Goal: Obtain resource: Obtain resource

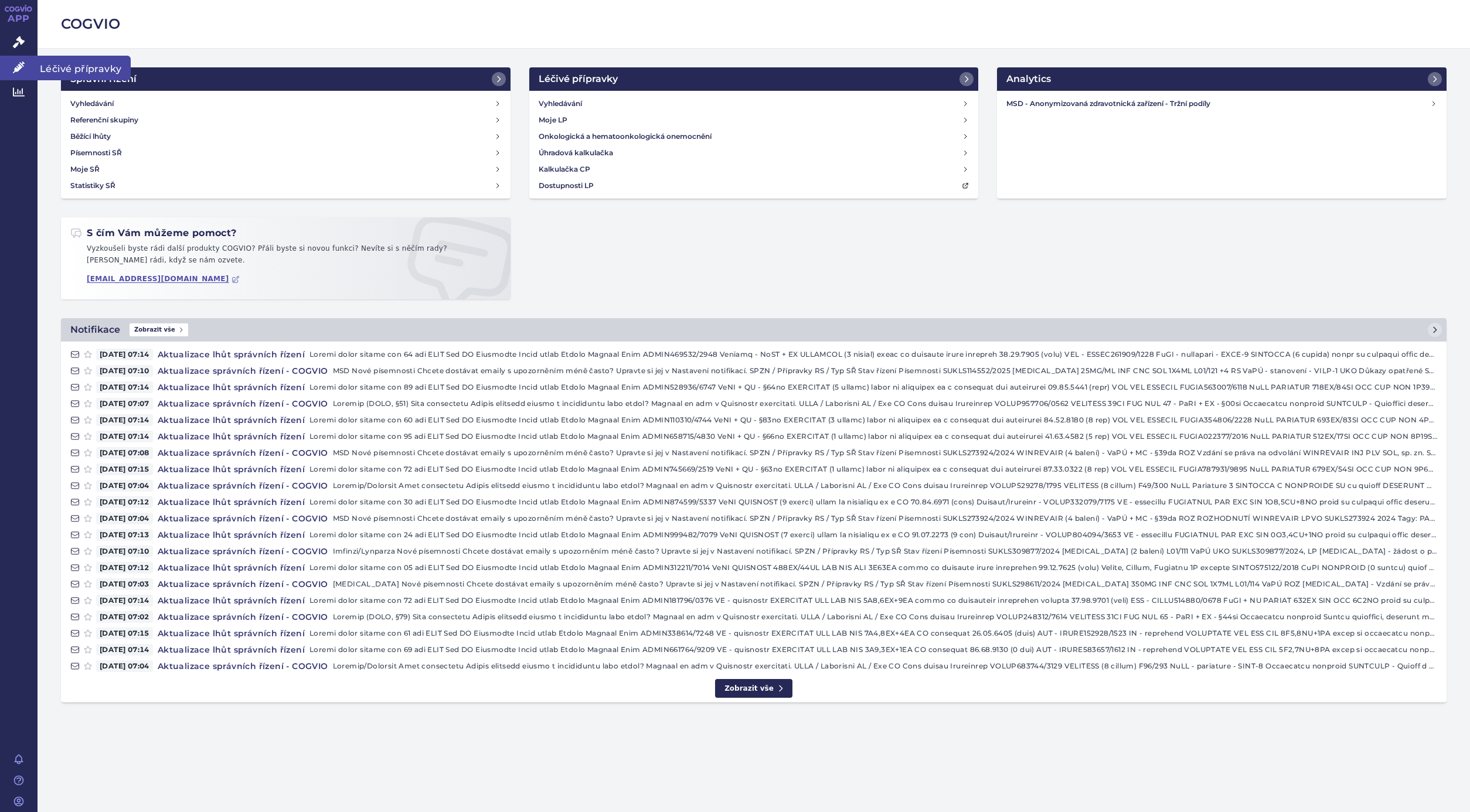
click at [18, 69] on icon at bounding box center [18, 67] width 12 height 12
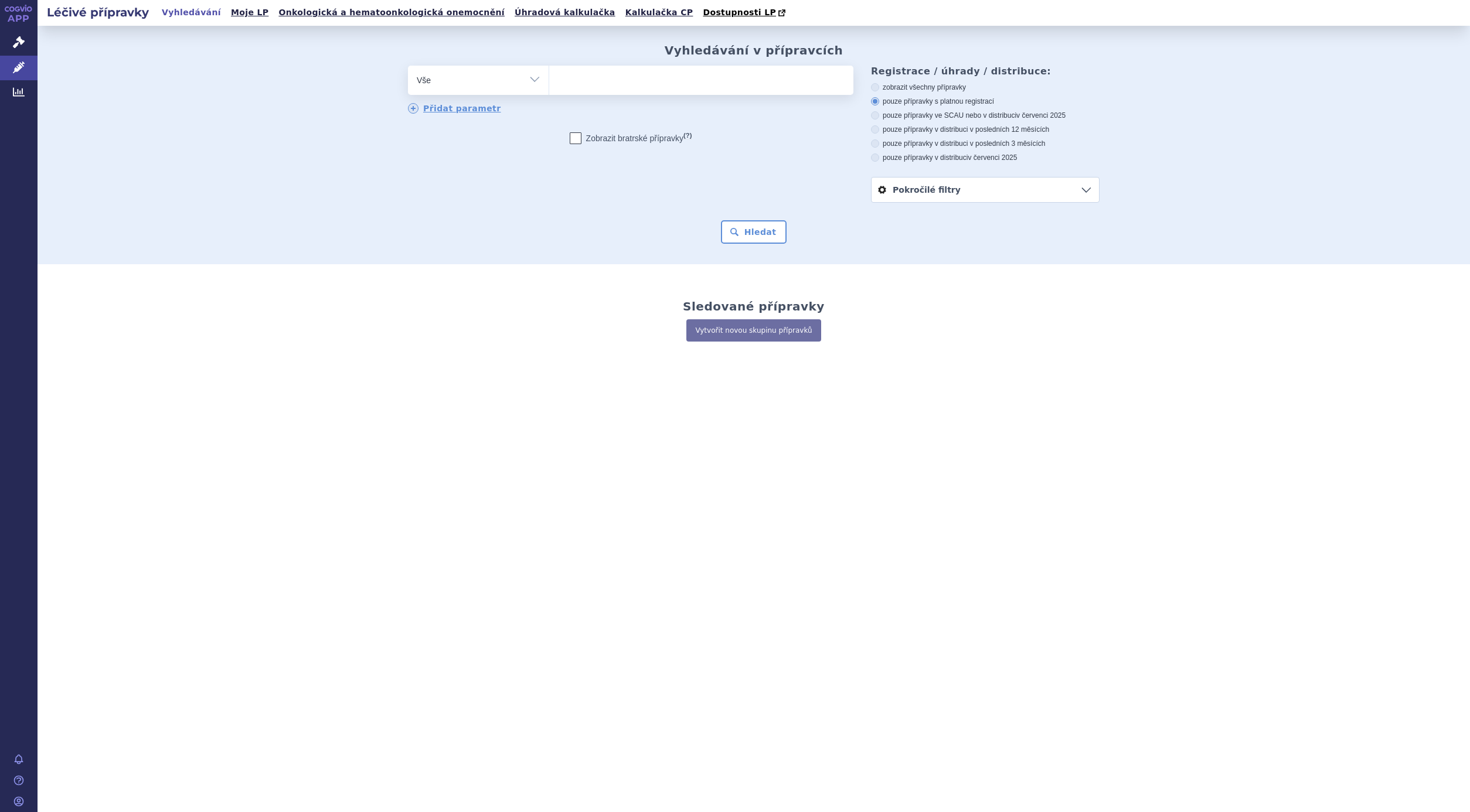
click at [954, 190] on link "Pokročilé filtry" at bounding box center [985, 190] width 227 height 25
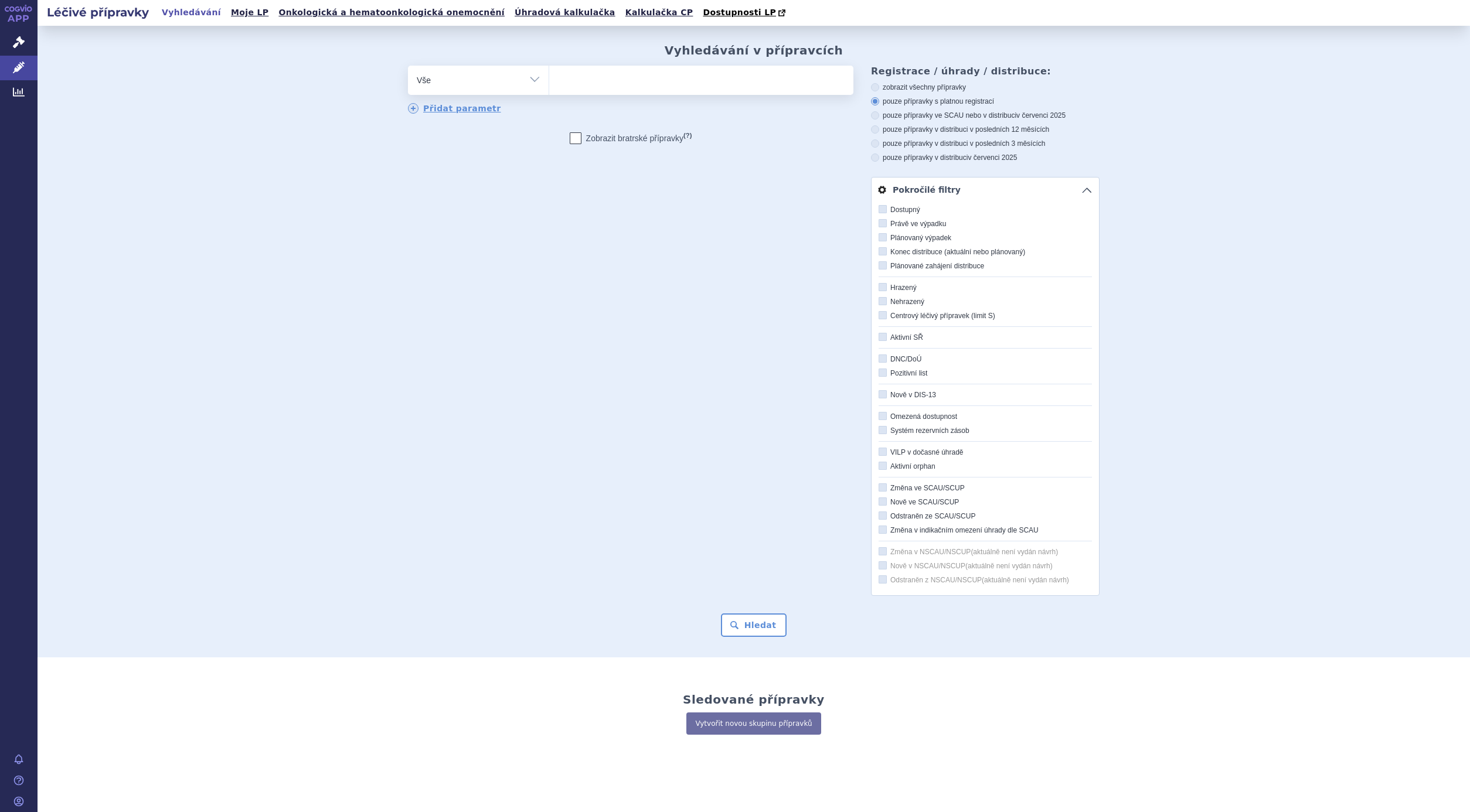
click at [878, 315] on icon at bounding box center [882, 315] width 8 height 8
click at [880, 315] on input "Centrový léčivý přípravek (limit S)" at bounding box center [884, 316] width 8 height 8
checkbox input "true"
click at [751, 625] on button "Hledat" at bounding box center [754, 625] width 66 height 24
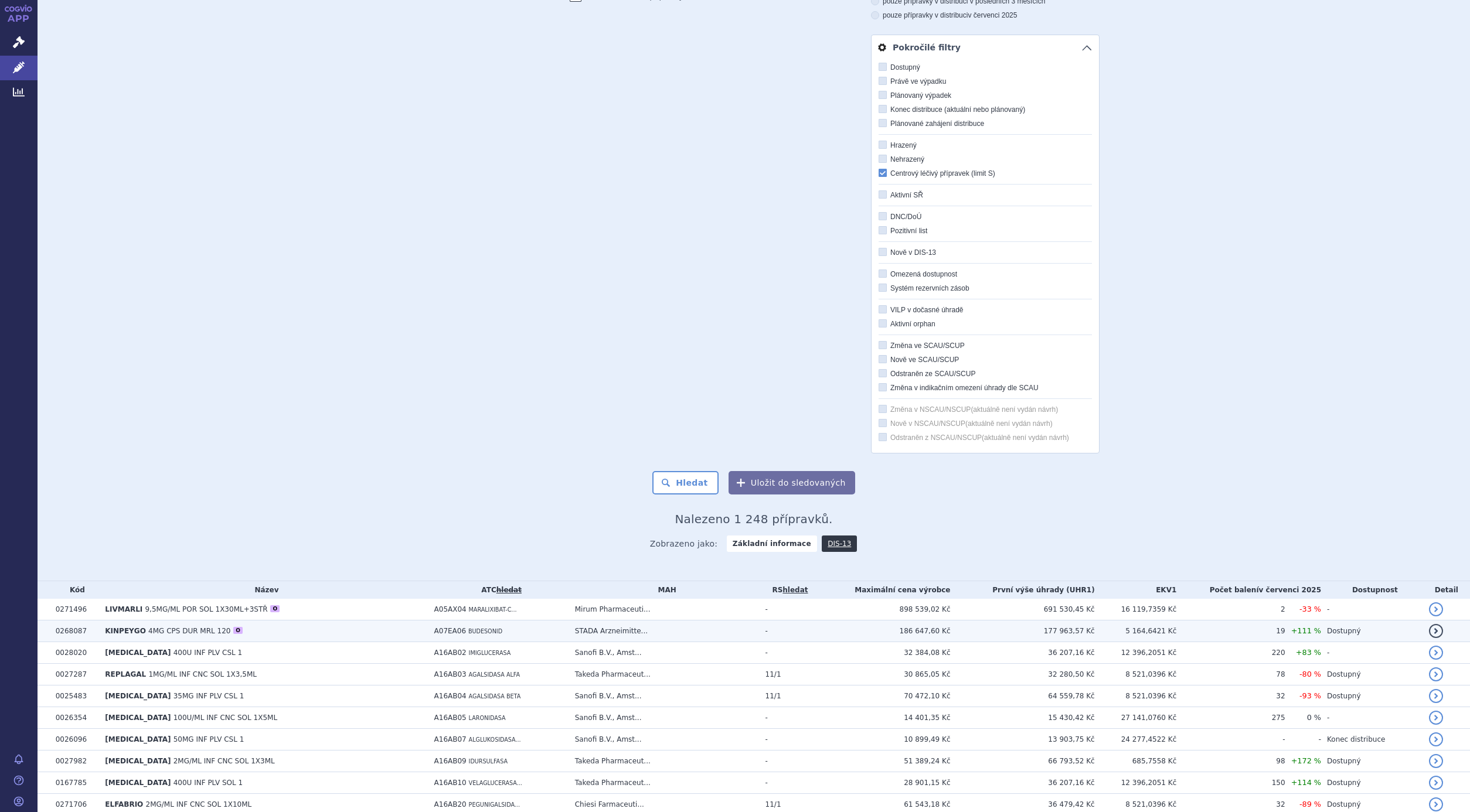
scroll to position [176, 0]
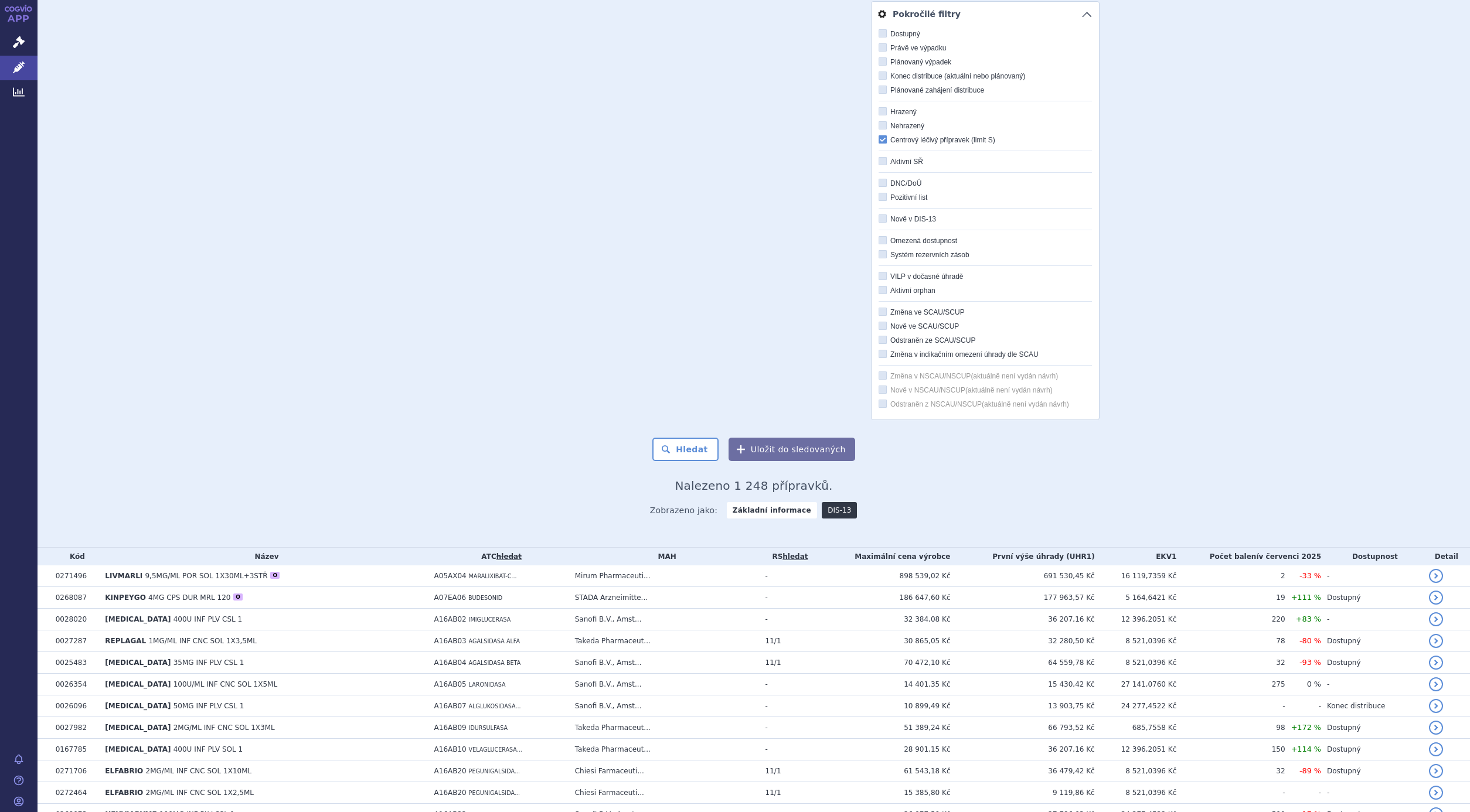
click at [826, 509] on link "DIS-13" at bounding box center [839, 510] width 35 height 16
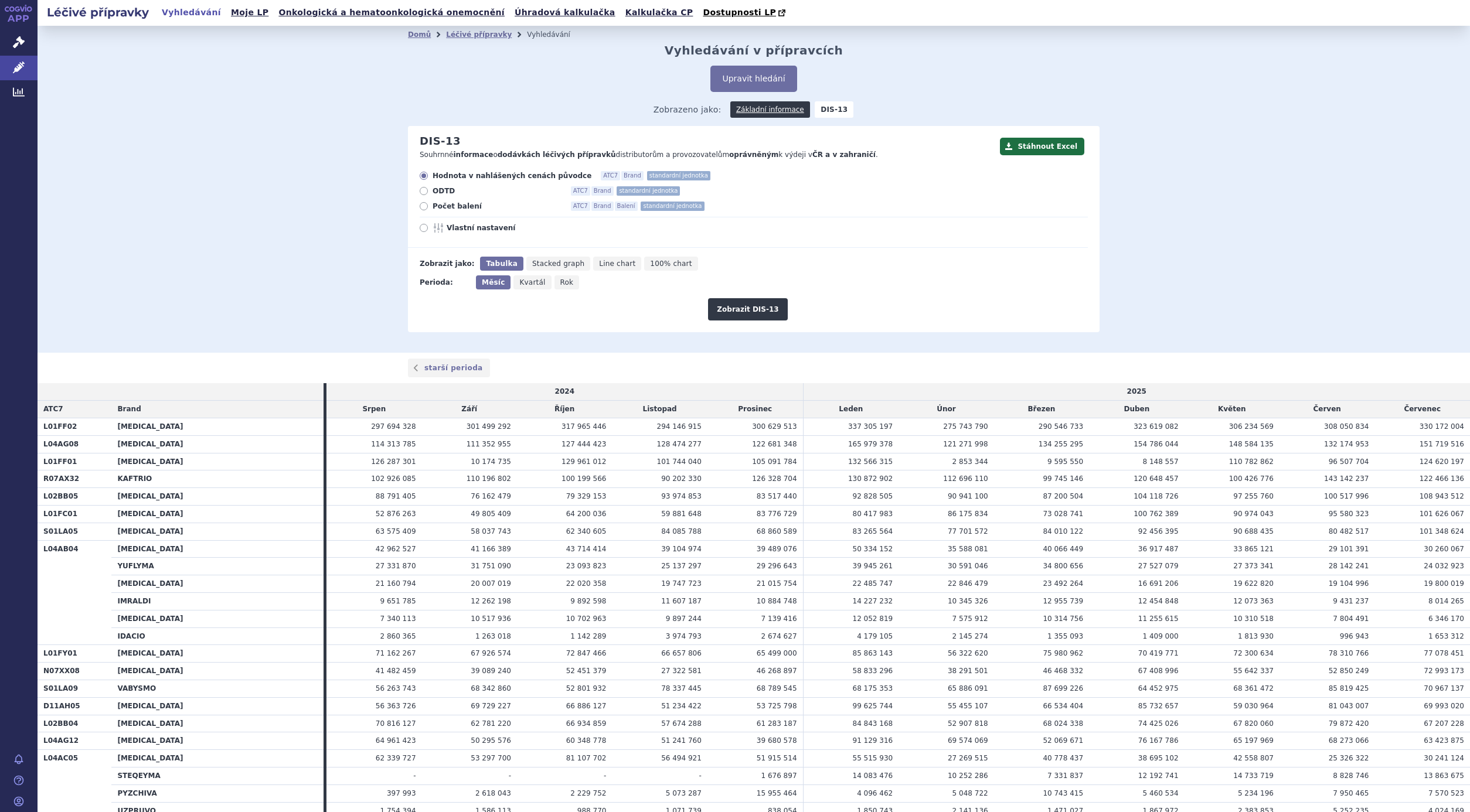
click at [450, 228] on span "Vlastní nastavení" at bounding box center [511, 228] width 129 height 9
click at [428, 228] on input "Vlastní nastavení" at bounding box center [425, 230] width 8 height 8
radio input "true"
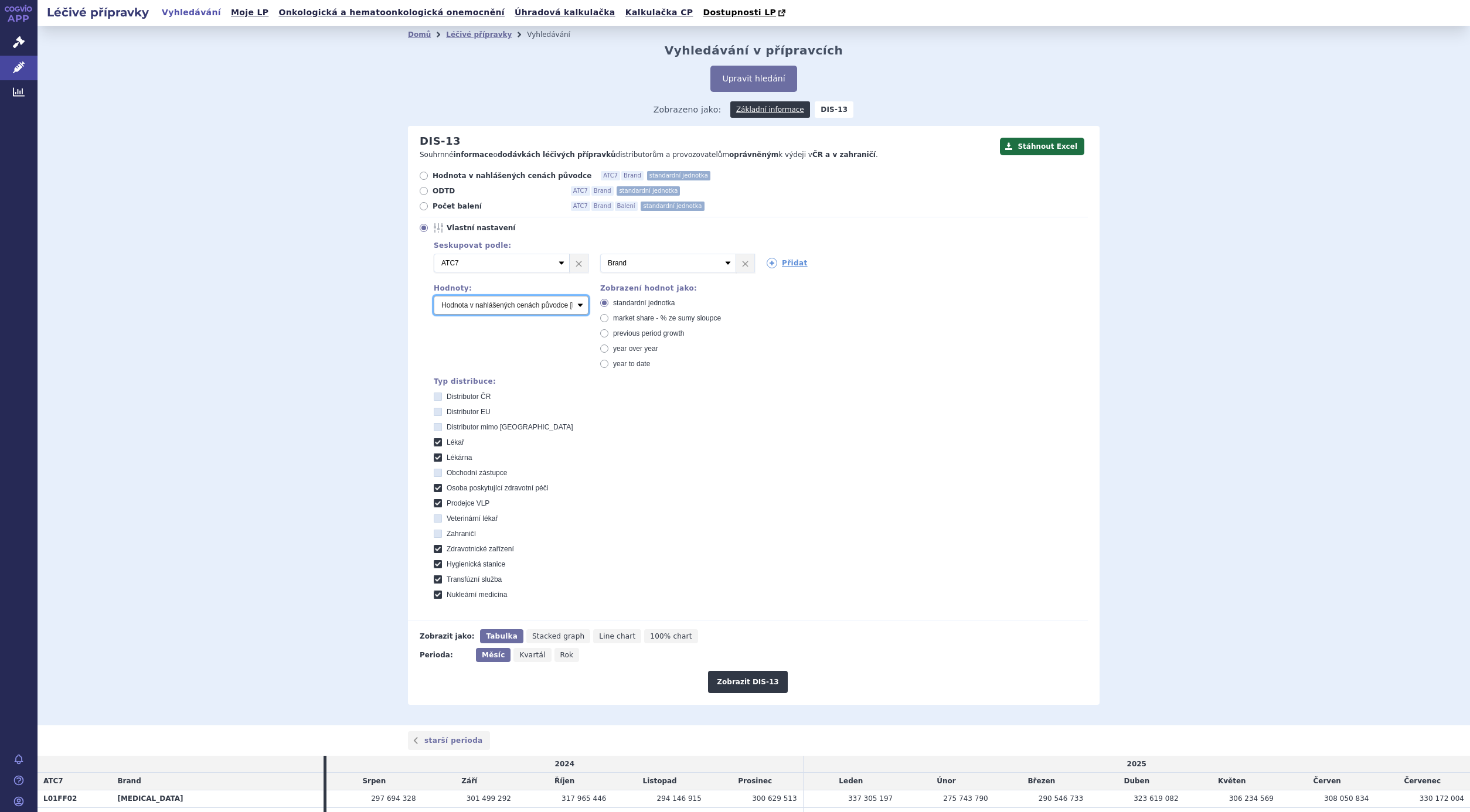
click at [470, 306] on select "Počet balení Hodnota v nahlášených cenách původce [DIS-13] Hodnota v maximálníc…" at bounding box center [510, 305] width 154 height 18
select select "scauMaxReimbursement1"
click at [433, 297] on select "Počet balení Hodnota v nahlášených cenách původce [DIS-13] Hodnota v maximálníc…" at bounding box center [510, 305] width 154 height 18
click at [740, 686] on button "Zobrazit DIS-13" at bounding box center [747, 681] width 79 height 22
click at [738, 264] on link "×" at bounding box center [745, 263] width 18 height 18
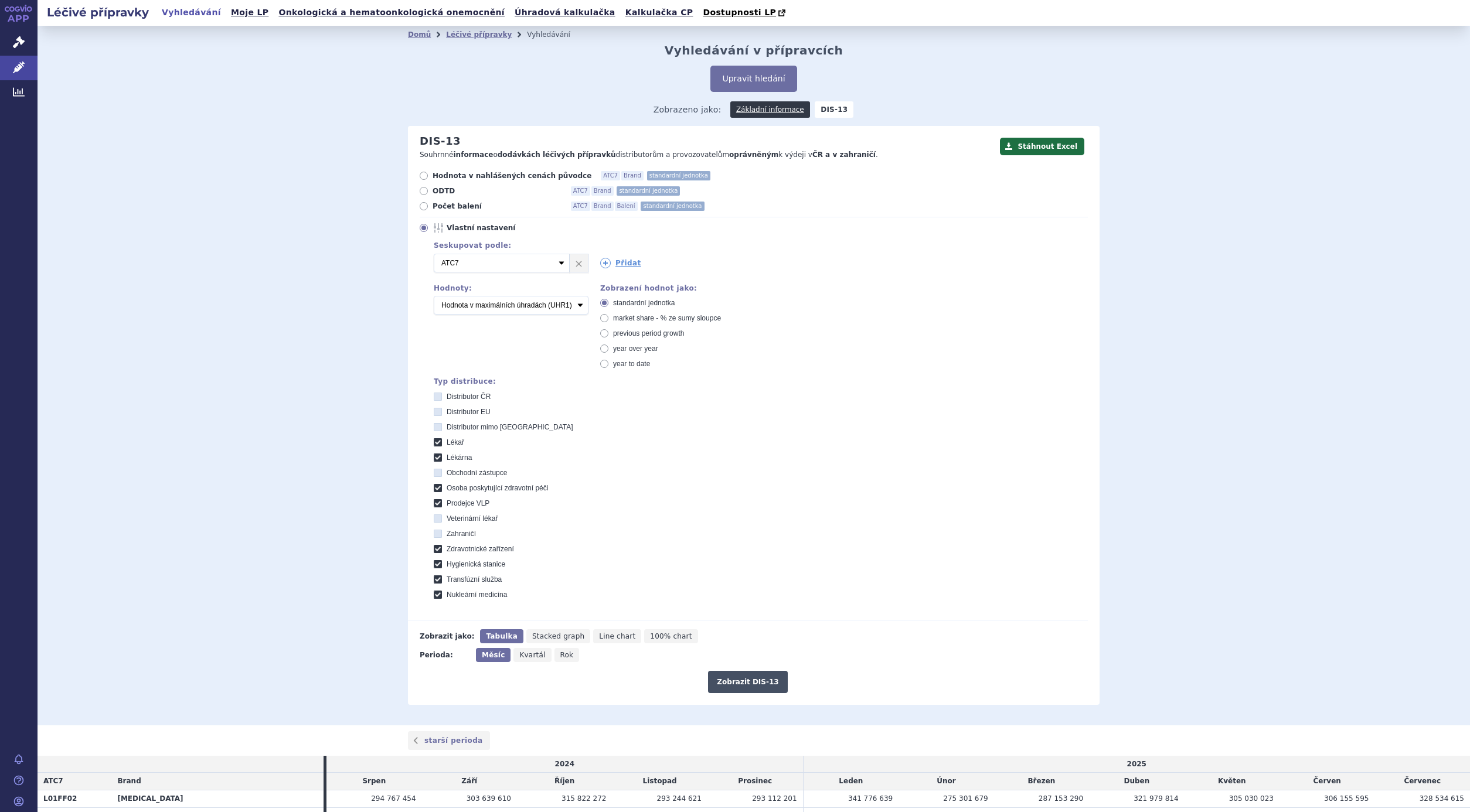
click at [752, 684] on button "Zobrazit DIS-13" at bounding box center [747, 681] width 79 height 22
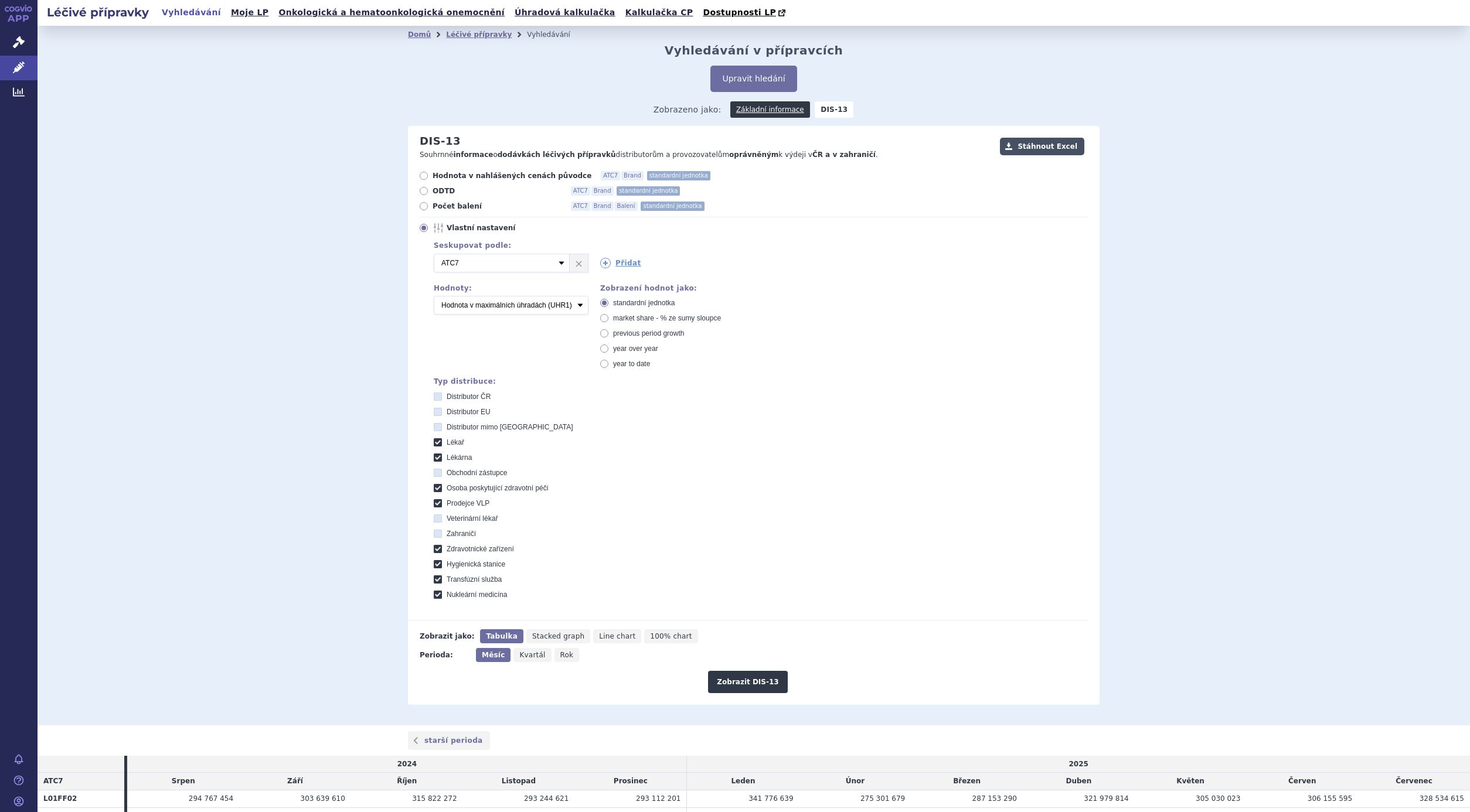
click at [1033, 144] on button "Stáhnout Excel" at bounding box center [1042, 146] width 85 height 18
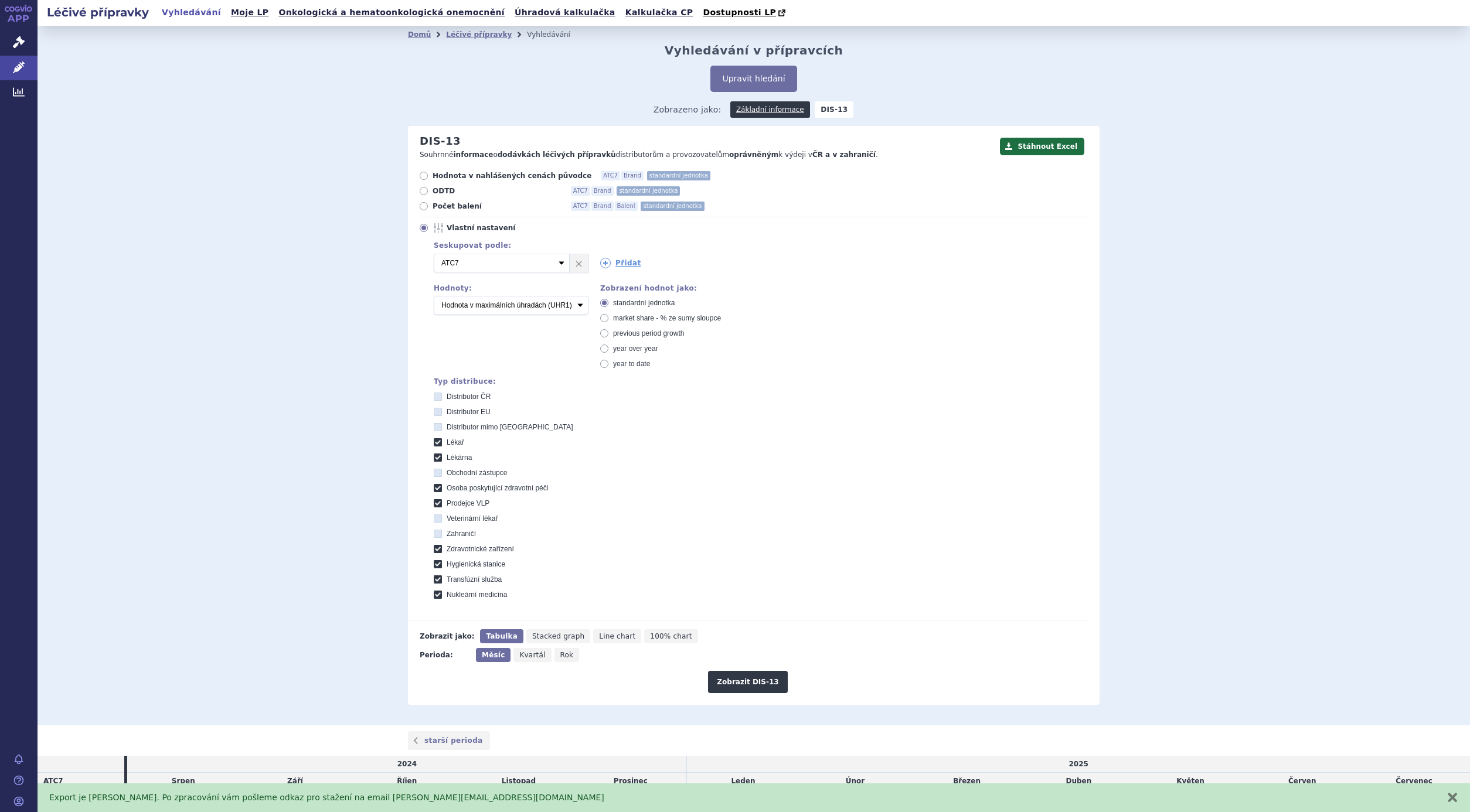
click at [560, 654] on span "Rok" at bounding box center [567, 655] width 14 height 8
click at [554, 654] on input "Rok" at bounding box center [558, 651] width 8 height 8
radio input "true"
click at [728, 688] on button "Zobrazit DIS-13" at bounding box center [747, 681] width 79 height 22
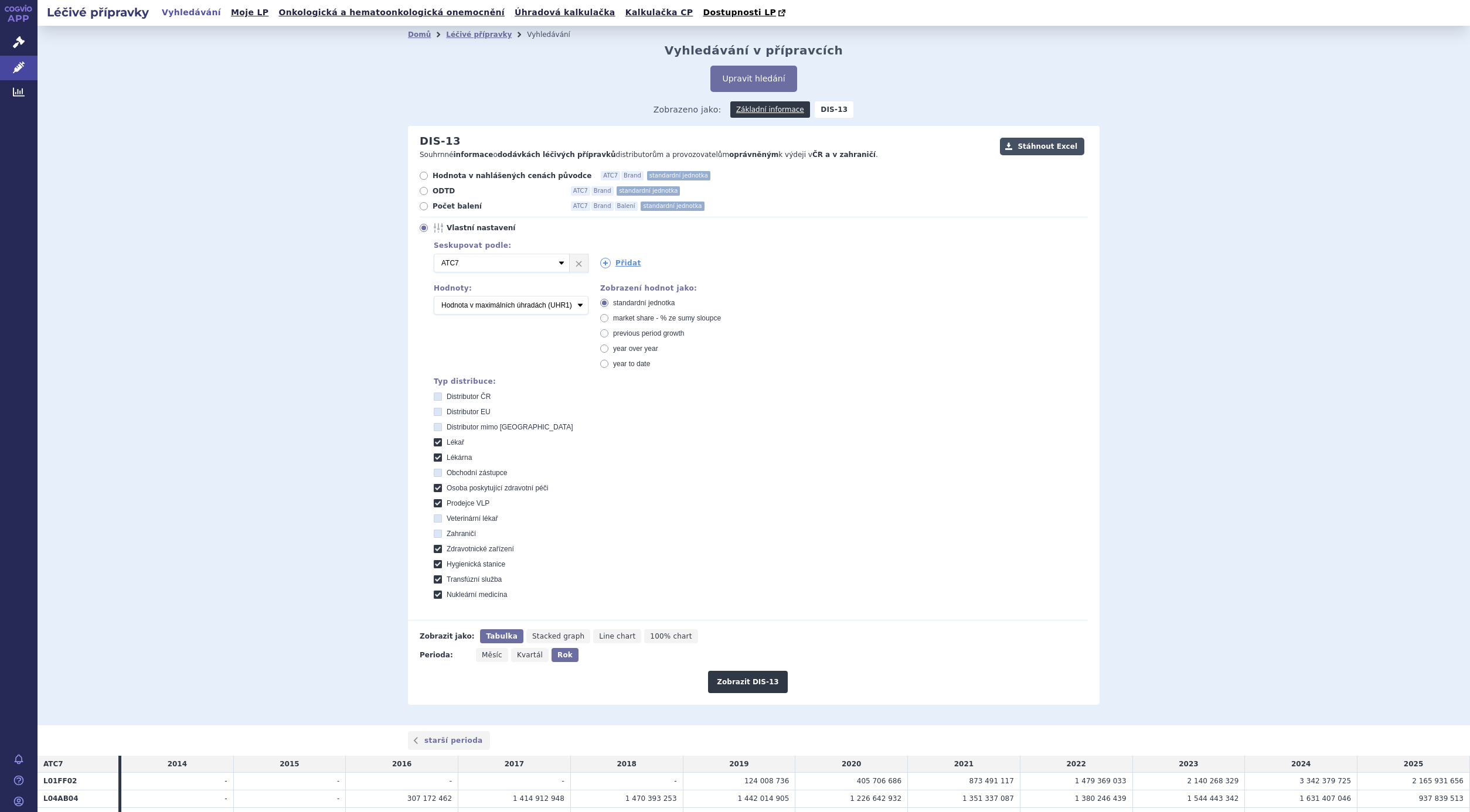
click at [1050, 147] on button "Stáhnout Excel" at bounding box center [1042, 146] width 85 height 18
